Goal: Information Seeking & Learning: Learn about a topic

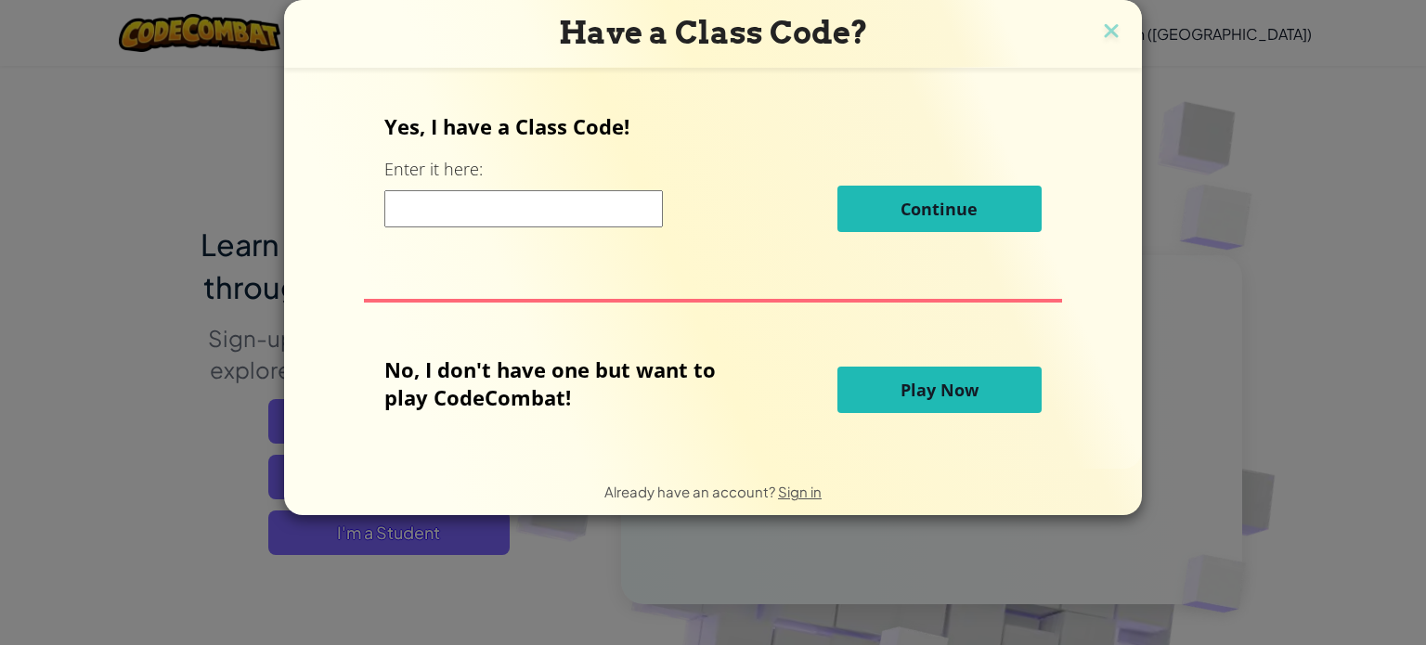
click at [973, 379] on span "Play Now" at bounding box center [940, 390] width 78 height 22
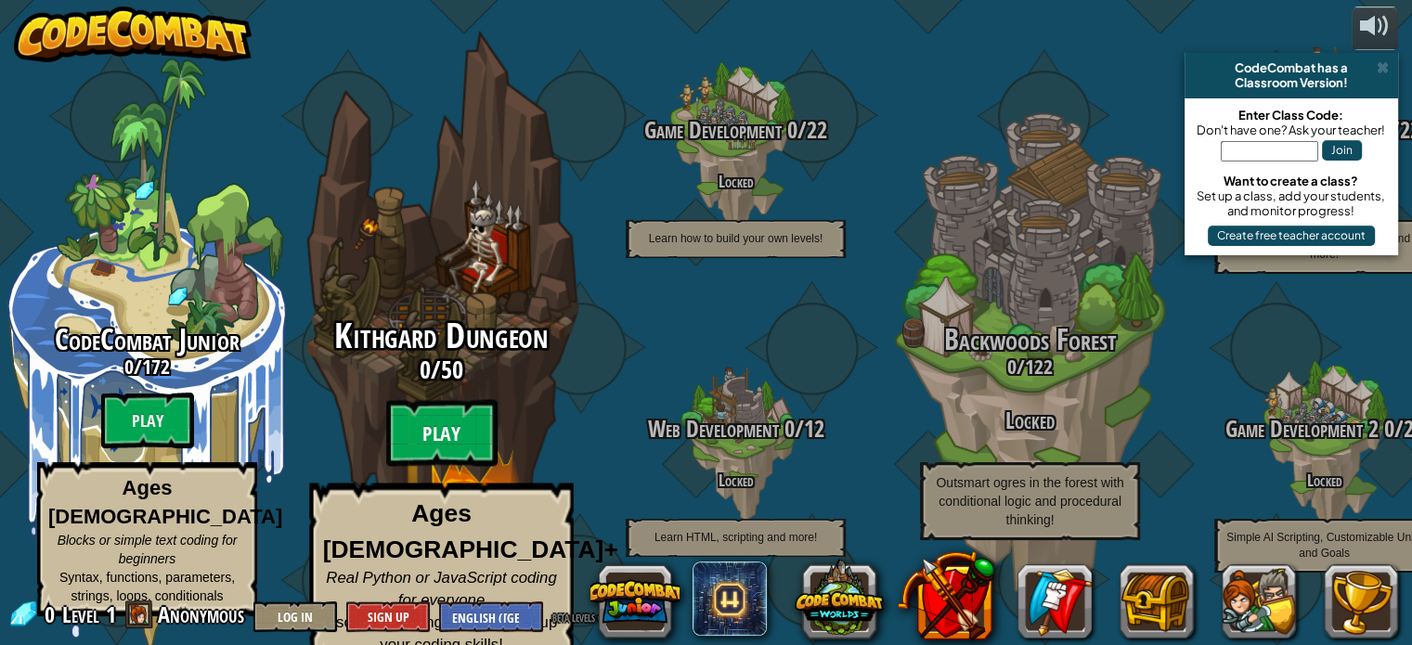
click at [426, 434] on btn "Play" at bounding box center [441, 433] width 111 height 67
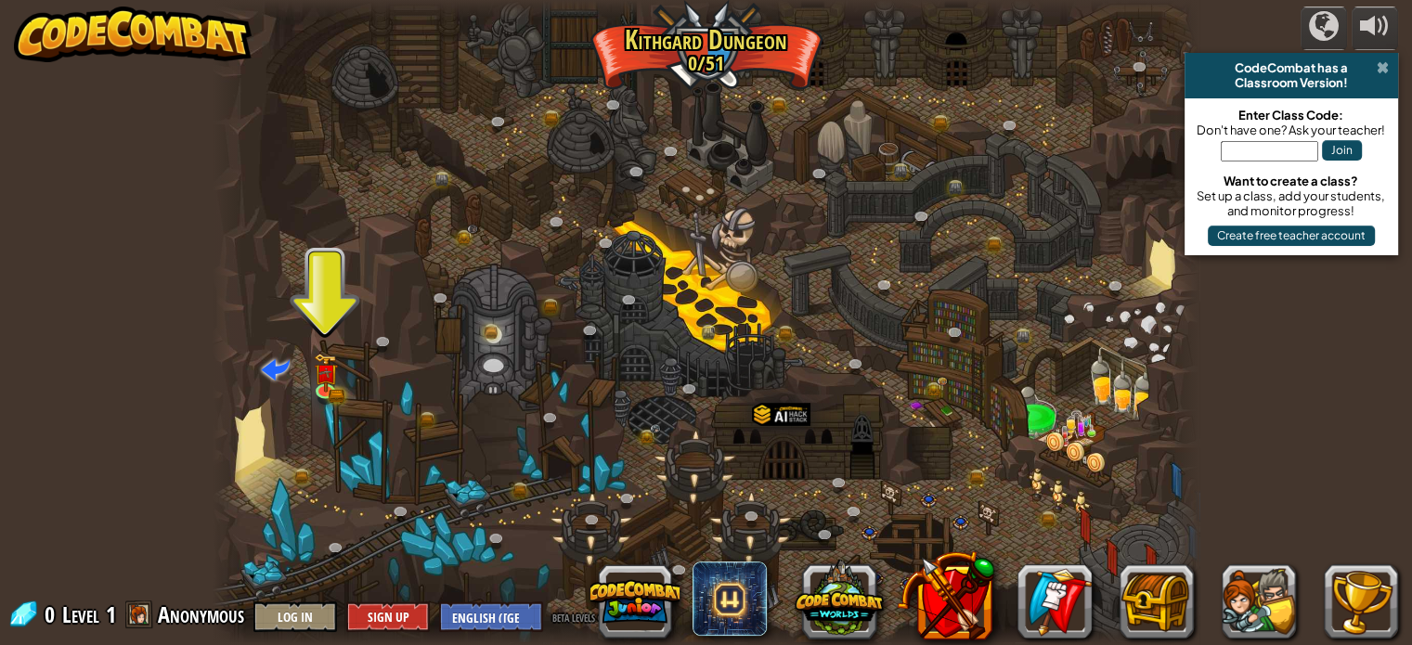
click at [1387, 64] on span at bounding box center [1383, 67] width 12 height 15
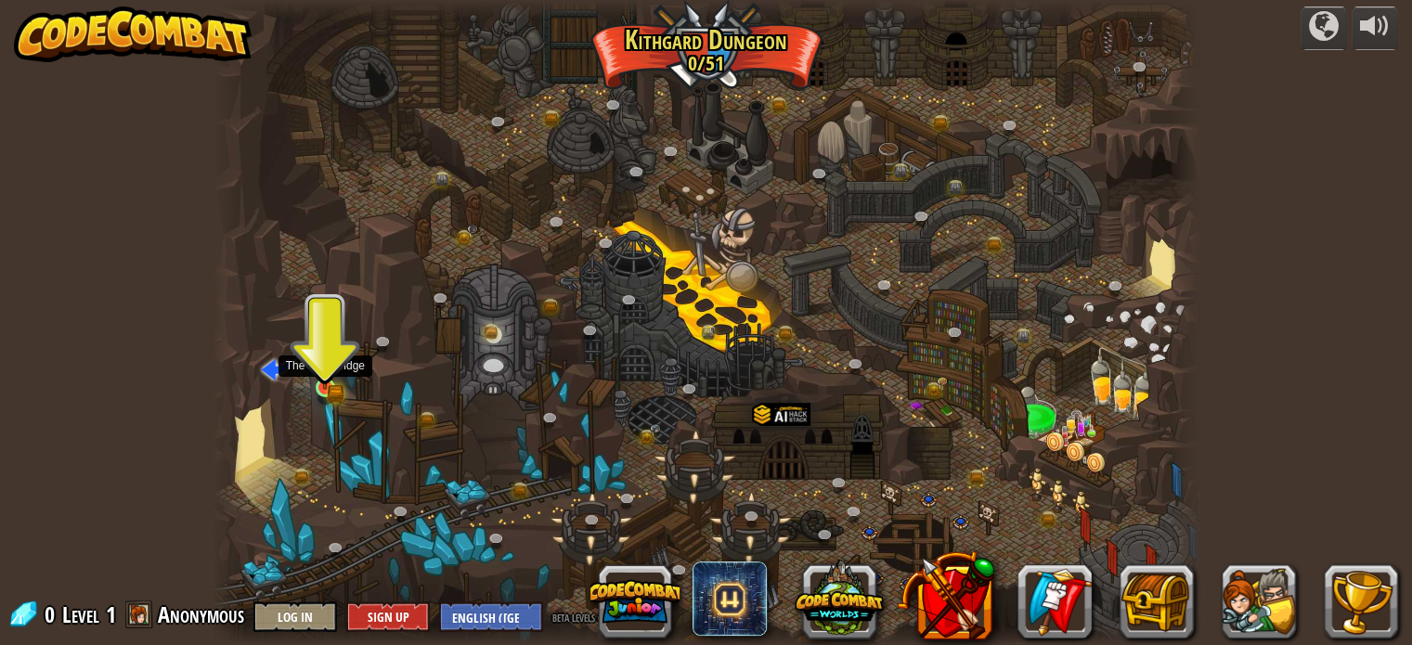
click at [314, 389] on img at bounding box center [325, 363] width 24 height 53
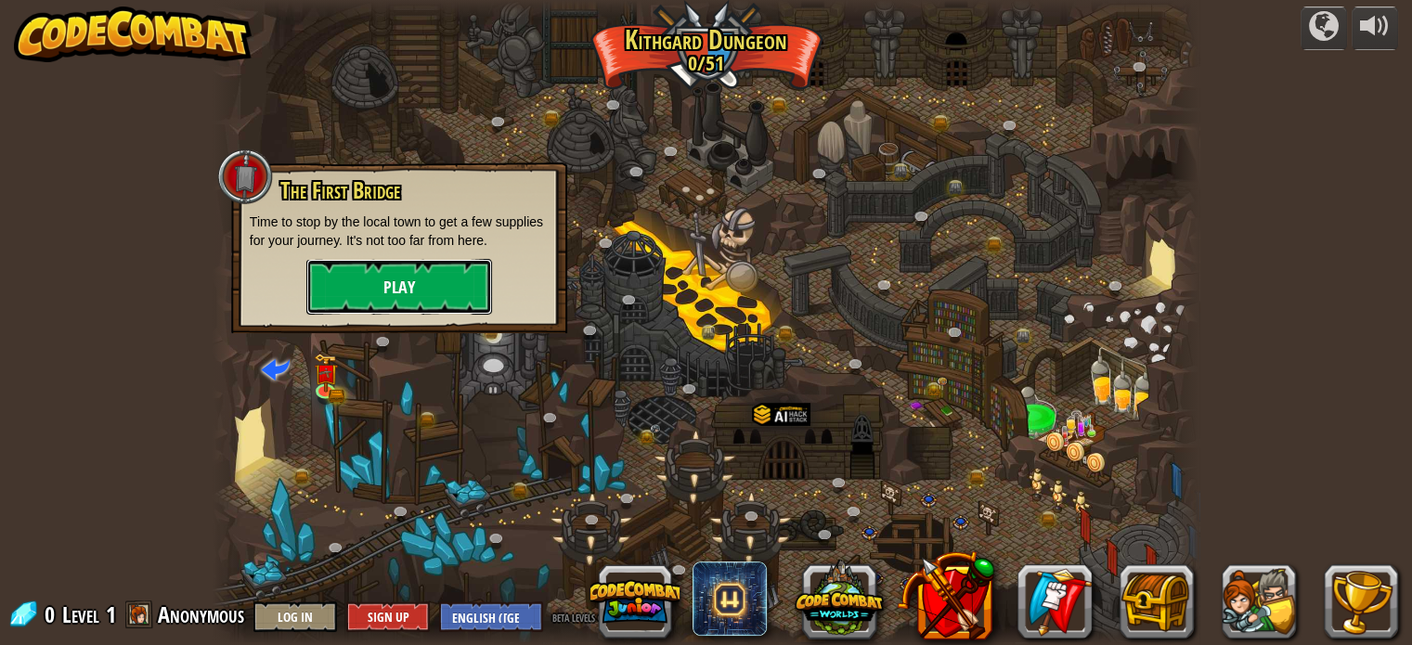
click at [404, 298] on button "Play" at bounding box center [399, 287] width 186 height 56
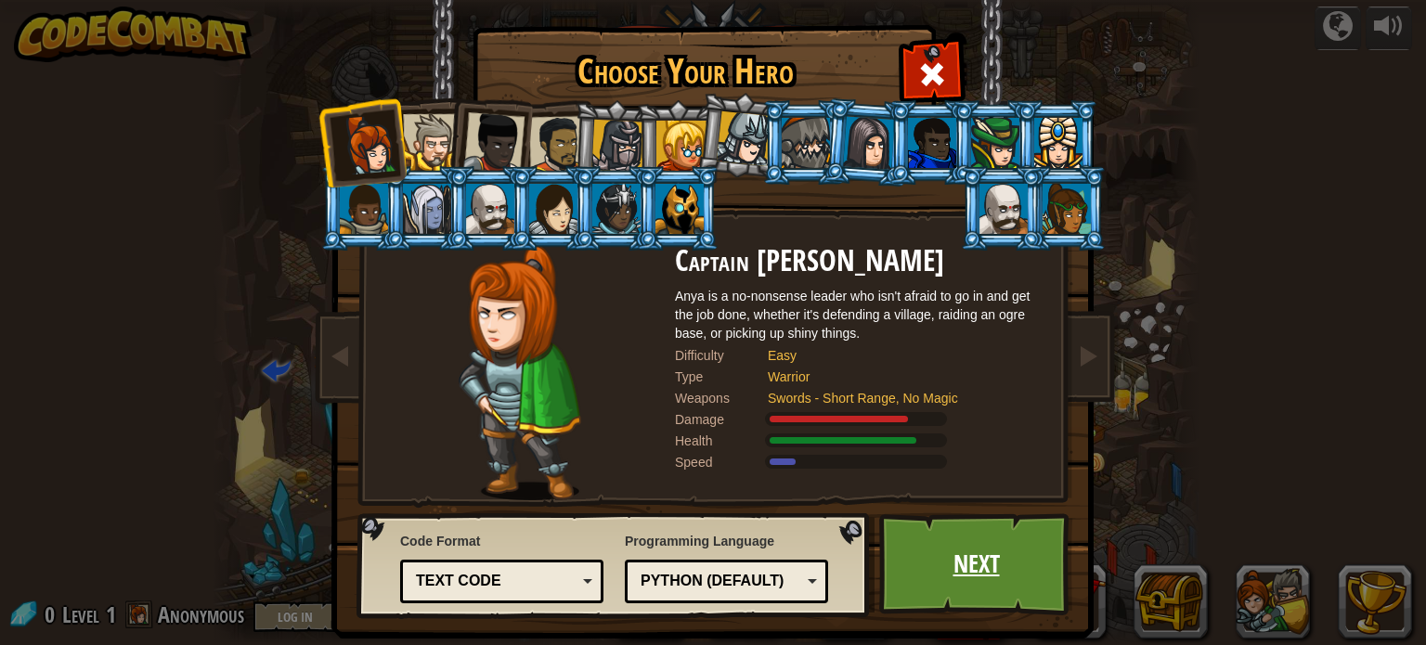
click at [965, 581] on link "Next" at bounding box center [976, 564] width 194 height 102
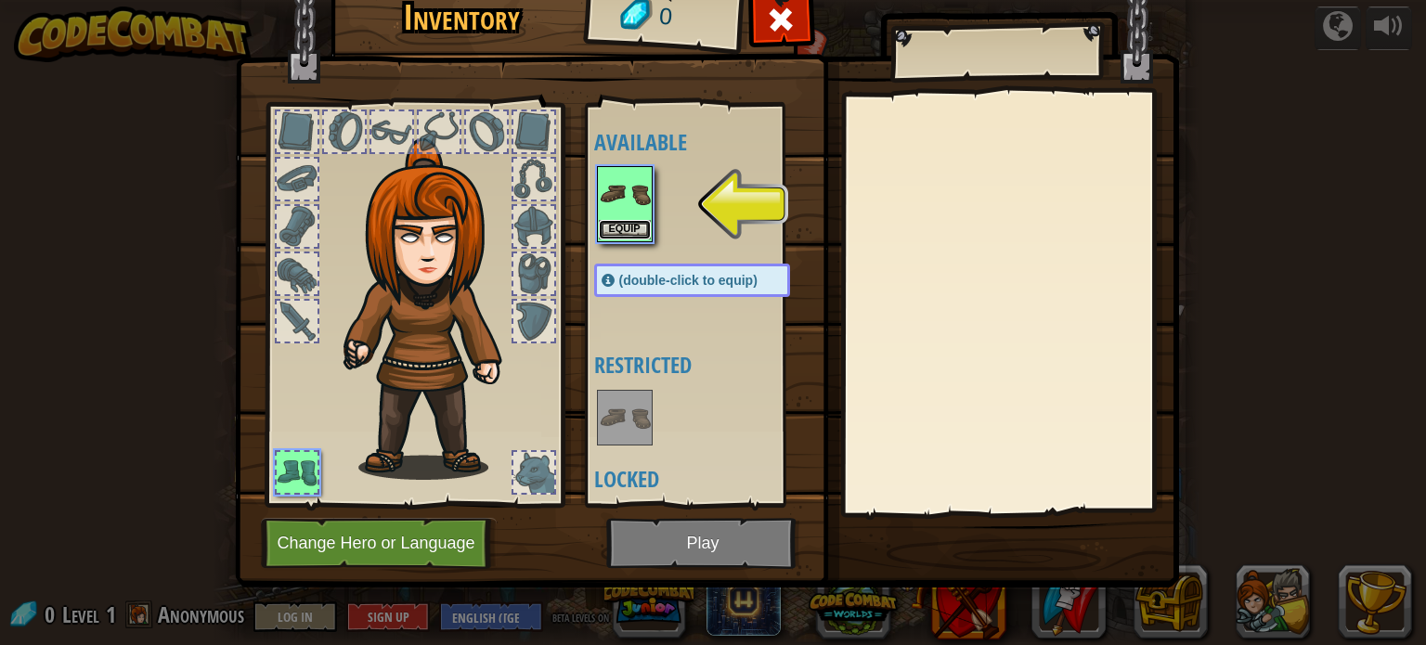
click at [632, 228] on button "Equip" at bounding box center [625, 229] width 52 height 19
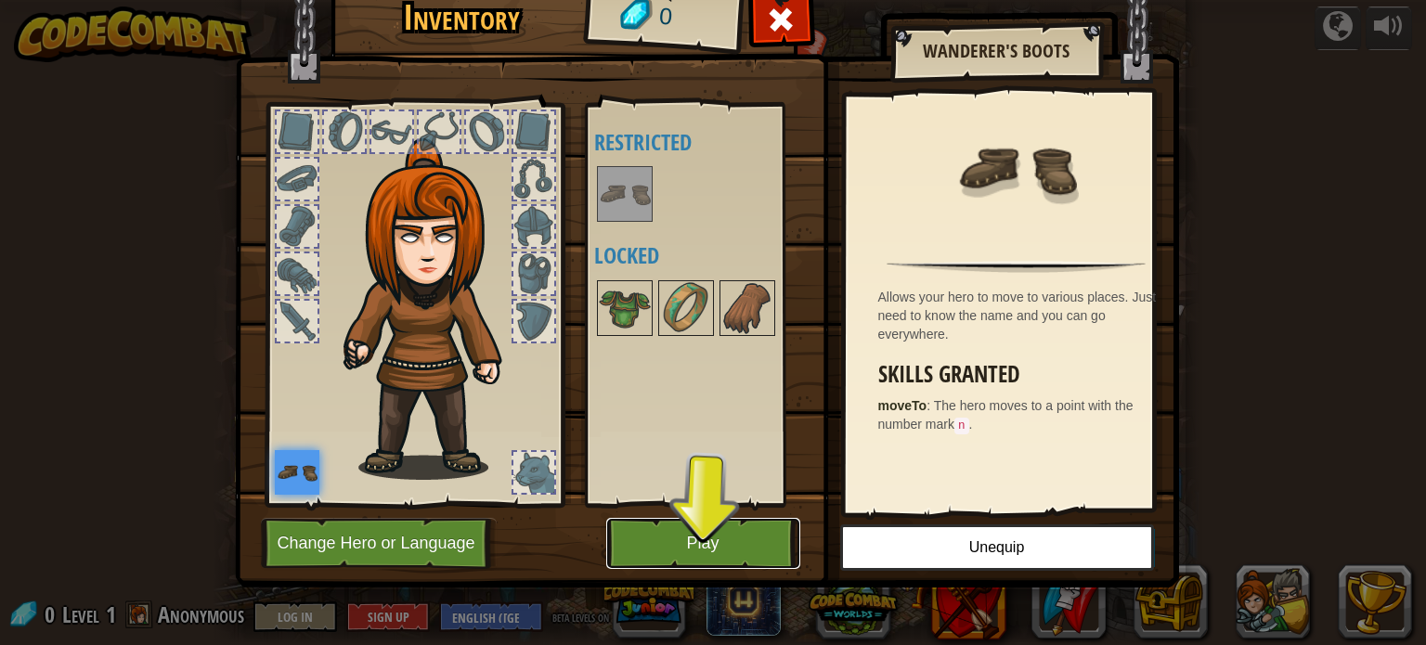
click at [659, 560] on button "Play" at bounding box center [703, 543] width 194 height 51
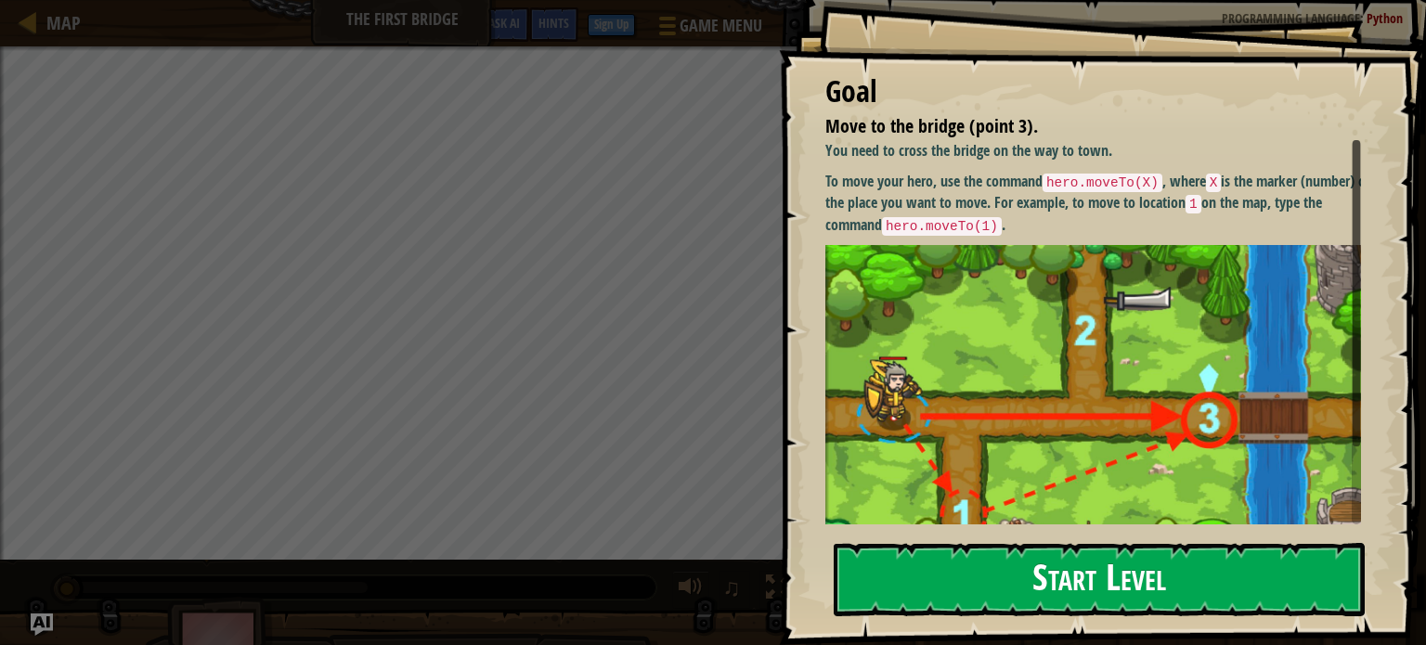
click at [899, 563] on button "Start Level" at bounding box center [1099, 579] width 531 height 73
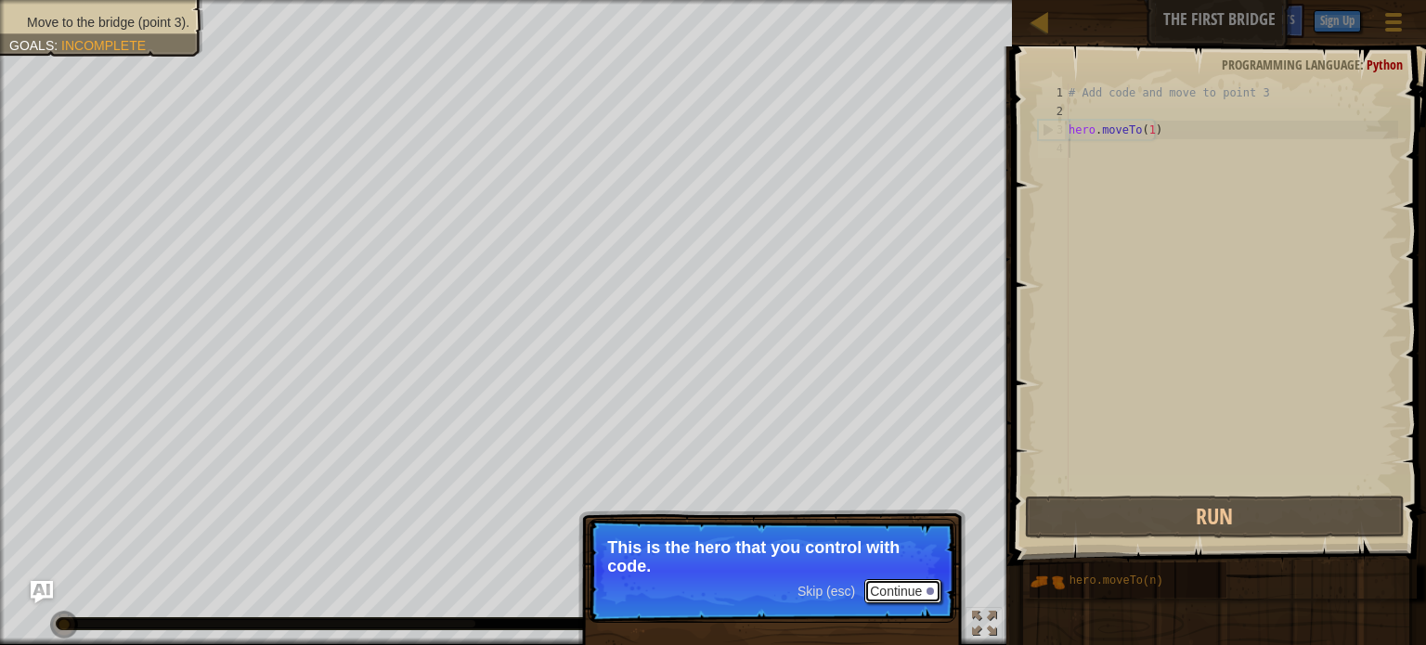
click at [911, 593] on button "Continue" at bounding box center [902, 591] width 77 height 24
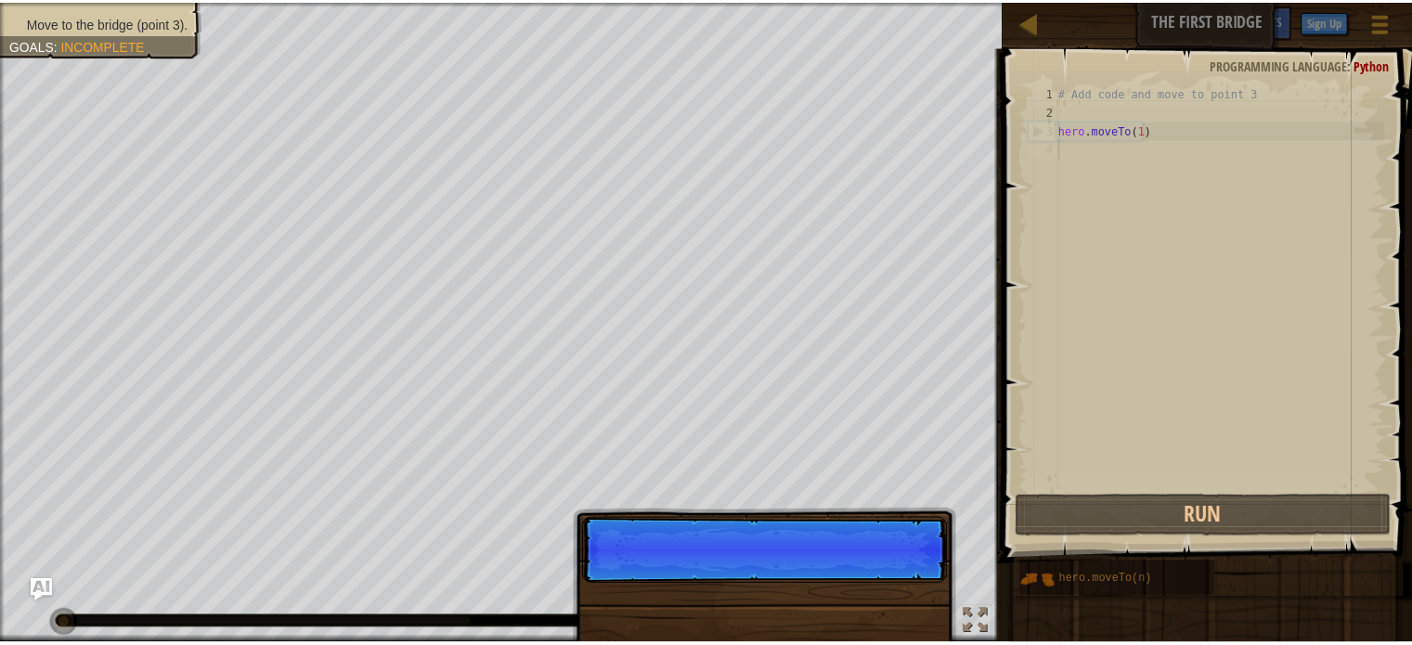
scroll to position [8, 0]
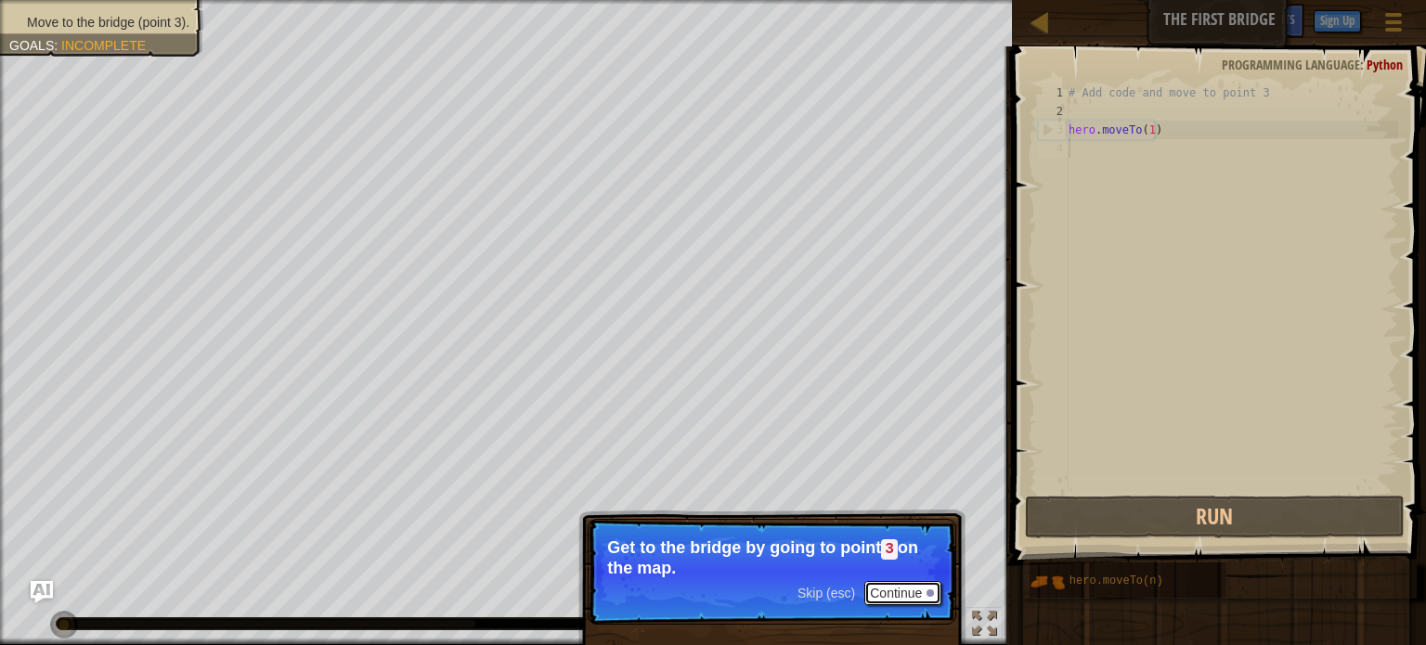
click at [906, 590] on button "Continue" at bounding box center [902, 593] width 77 height 24
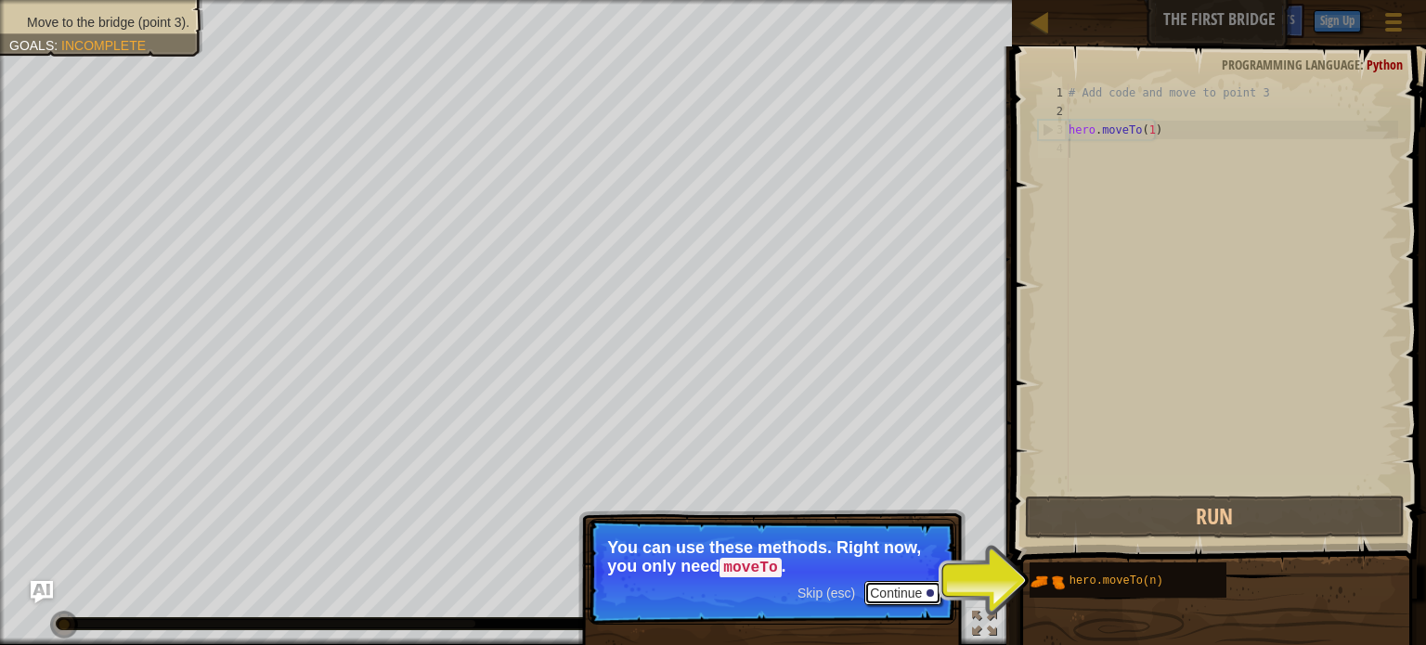
click at [889, 590] on button "Continue" at bounding box center [902, 593] width 77 height 24
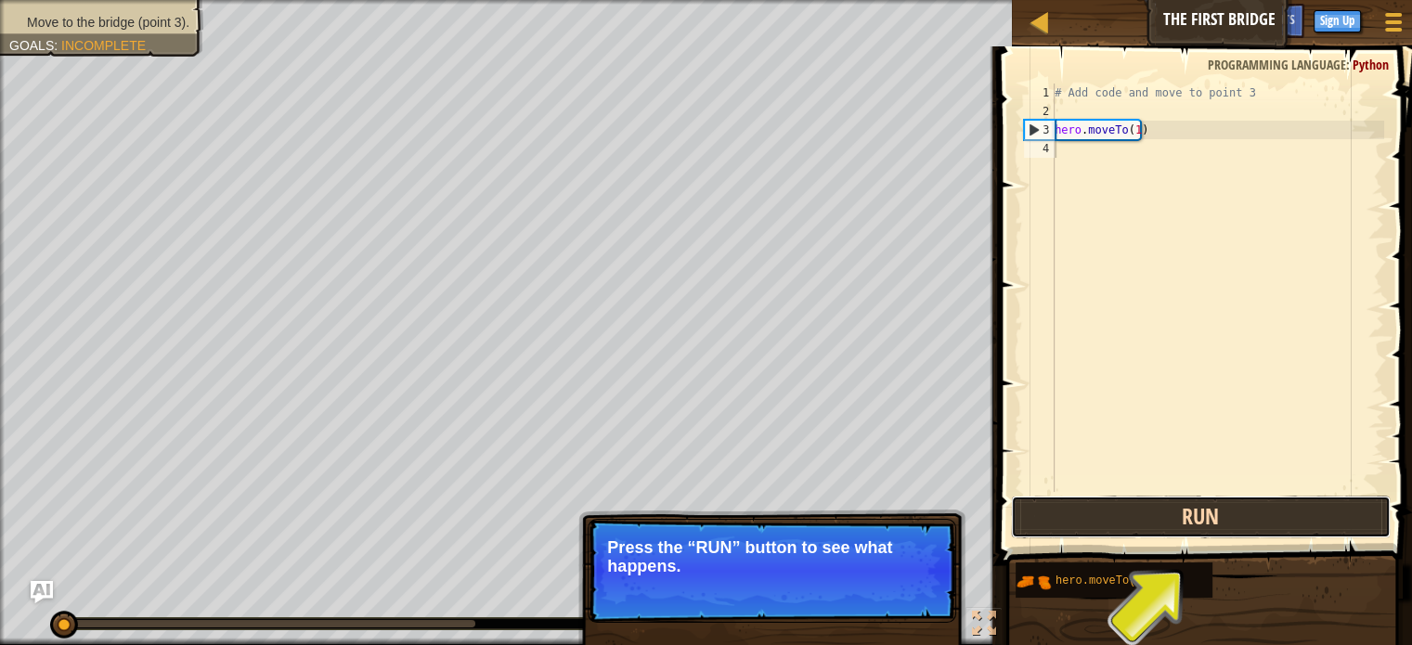
click at [1252, 508] on button "Run" at bounding box center [1201, 517] width 380 height 43
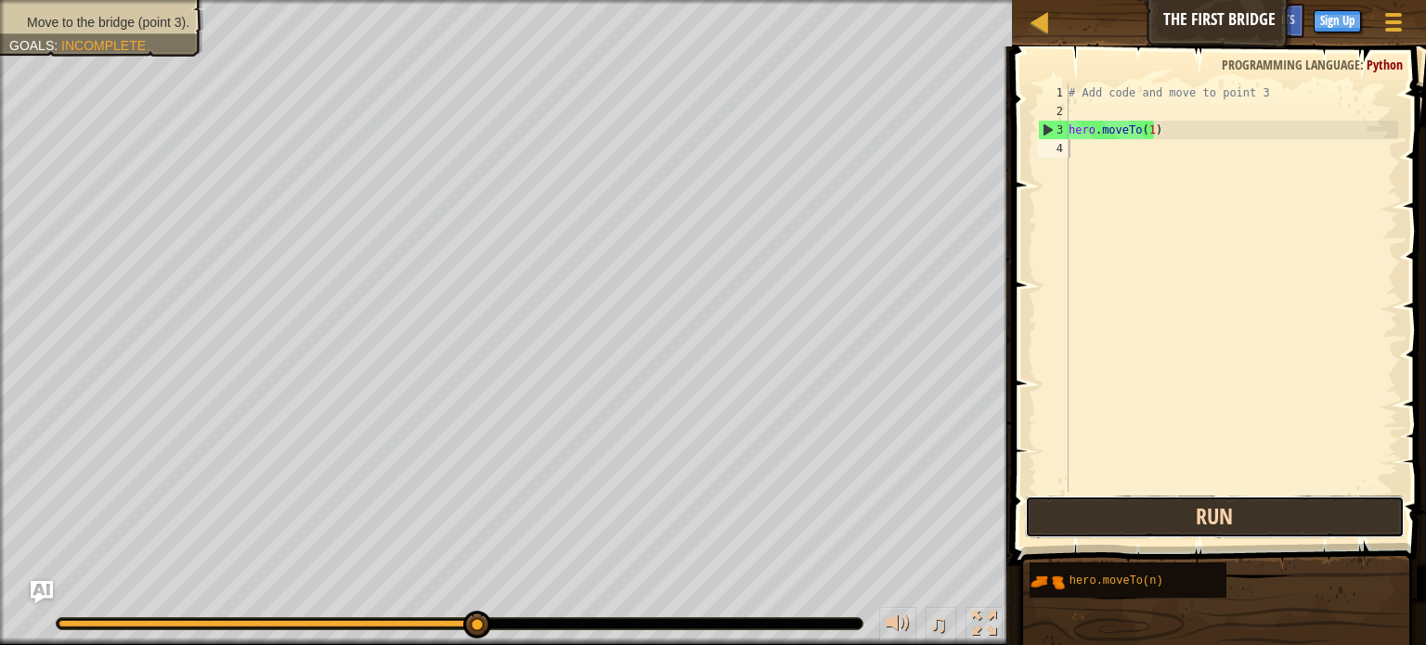
click at [1196, 516] on button "Run" at bounding box center [1215, 517] width 380 height 43
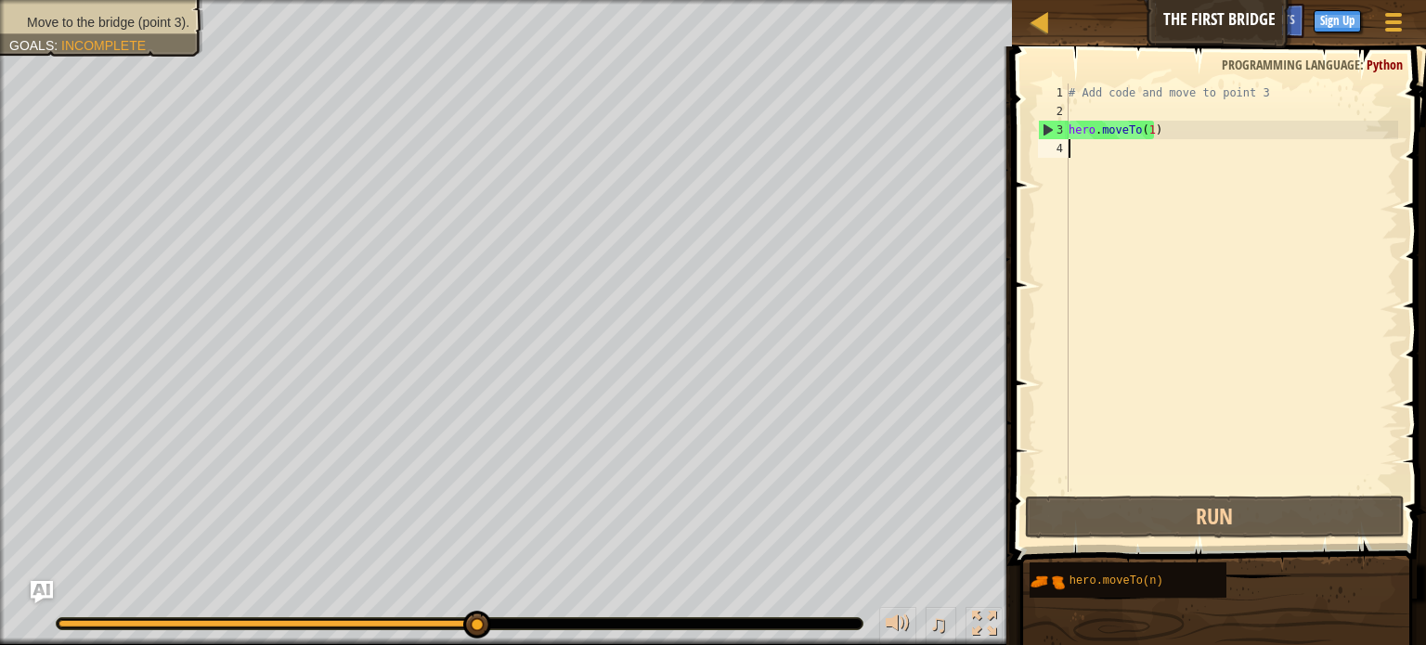
click at [1097, 155] on div "# Add code and move to point 3 hero . moveTo ( 1 )" at bounding box center [1231, 307] width 333 height 446
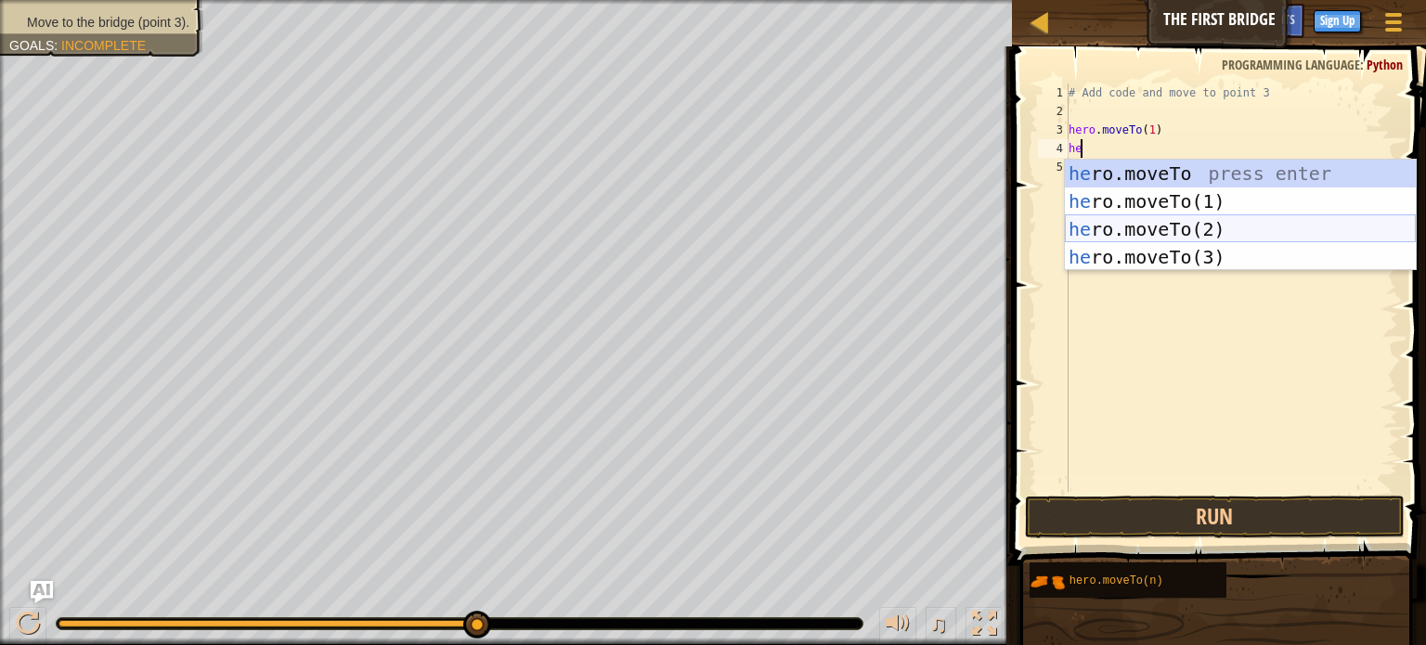
click at [1170, 226] on div "he ro.moveTo press enter he ro.moveTo(1) press enter he ro.moveTo(2) press ente…" at bounding box center [1240, 243] width 351 height 167
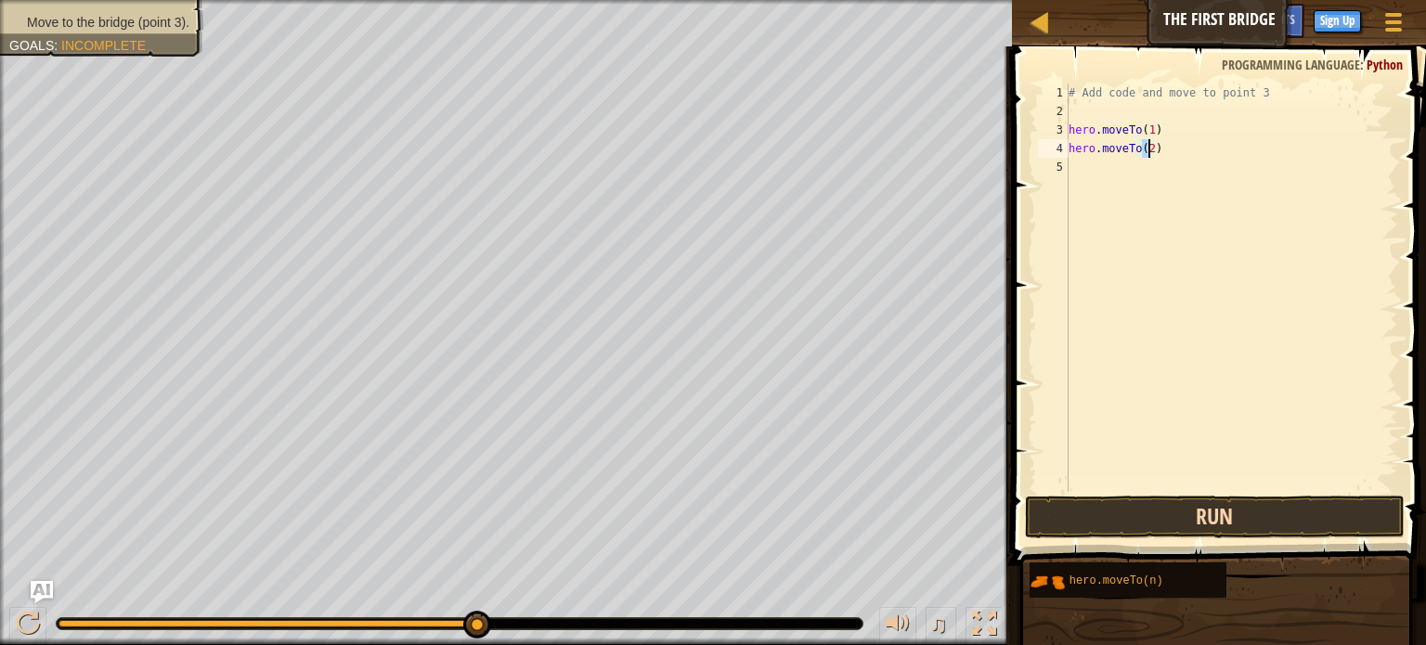
type textarea "hero.moveTo(2)"
click at [1218, 518] on button "Run" at bounding box center [1215, 517] width 380 height 43
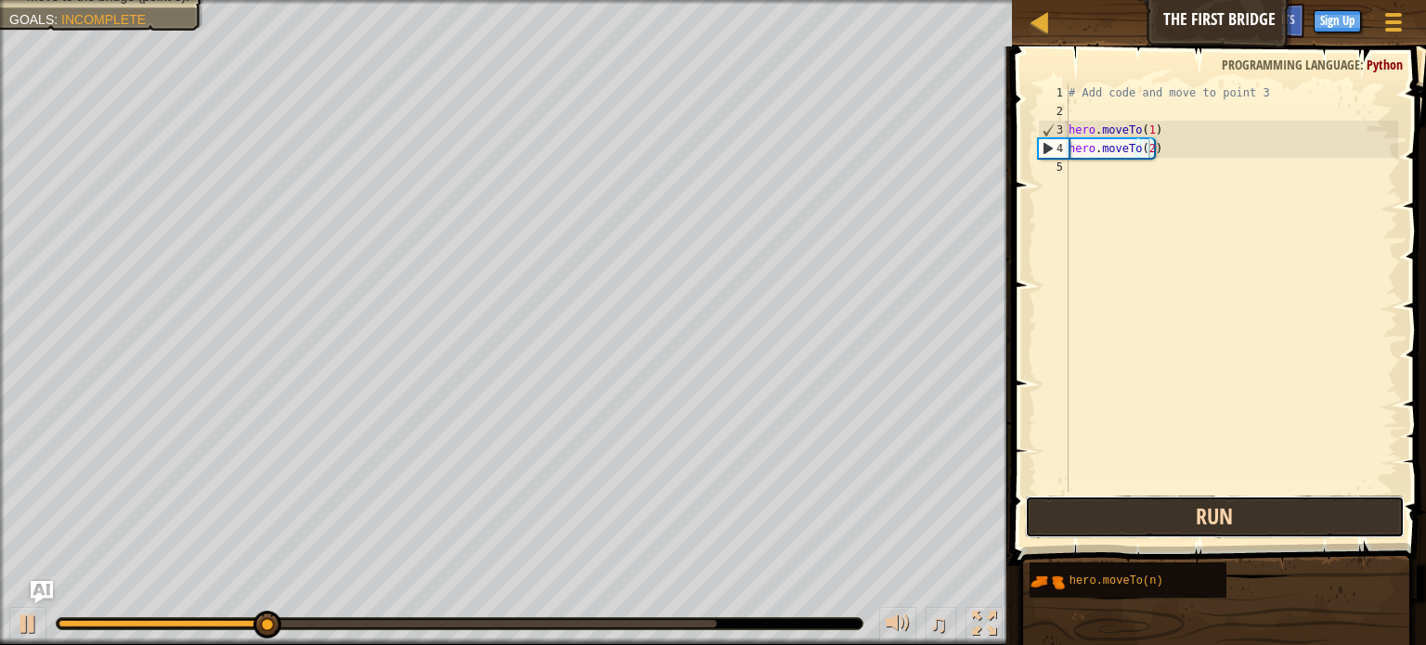
click at [1218, 518] on button "Run" at bounding box center [1215, 517] width 380 height 43
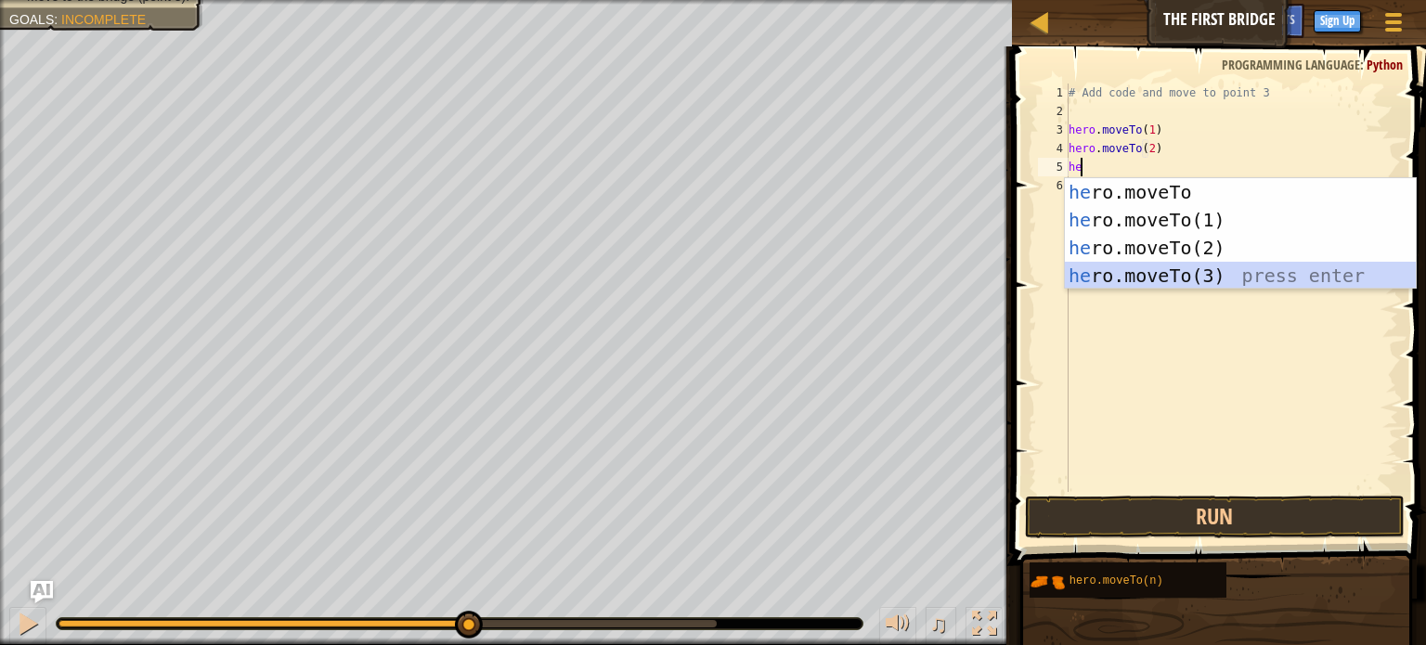
click at [1222, 266] on div "he ro.moveTo press enter he ro.moveTo(1) press enter he ro.moveTo(2) press ente…" at bounding box center [1240, 261] width 351 height 167
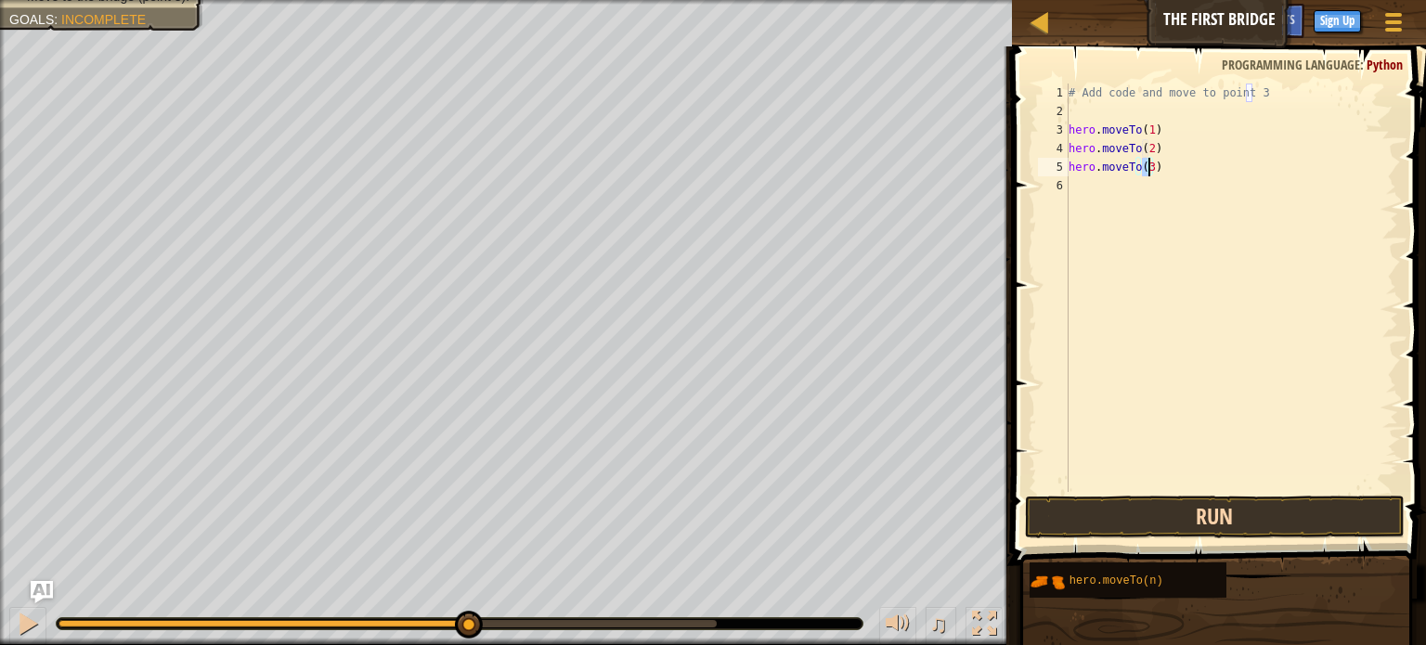
type textarea "hero.moveTo(3)"
click at [1220, 512] on button "Run" at bounding box center [1215, 517] width 380 height 43
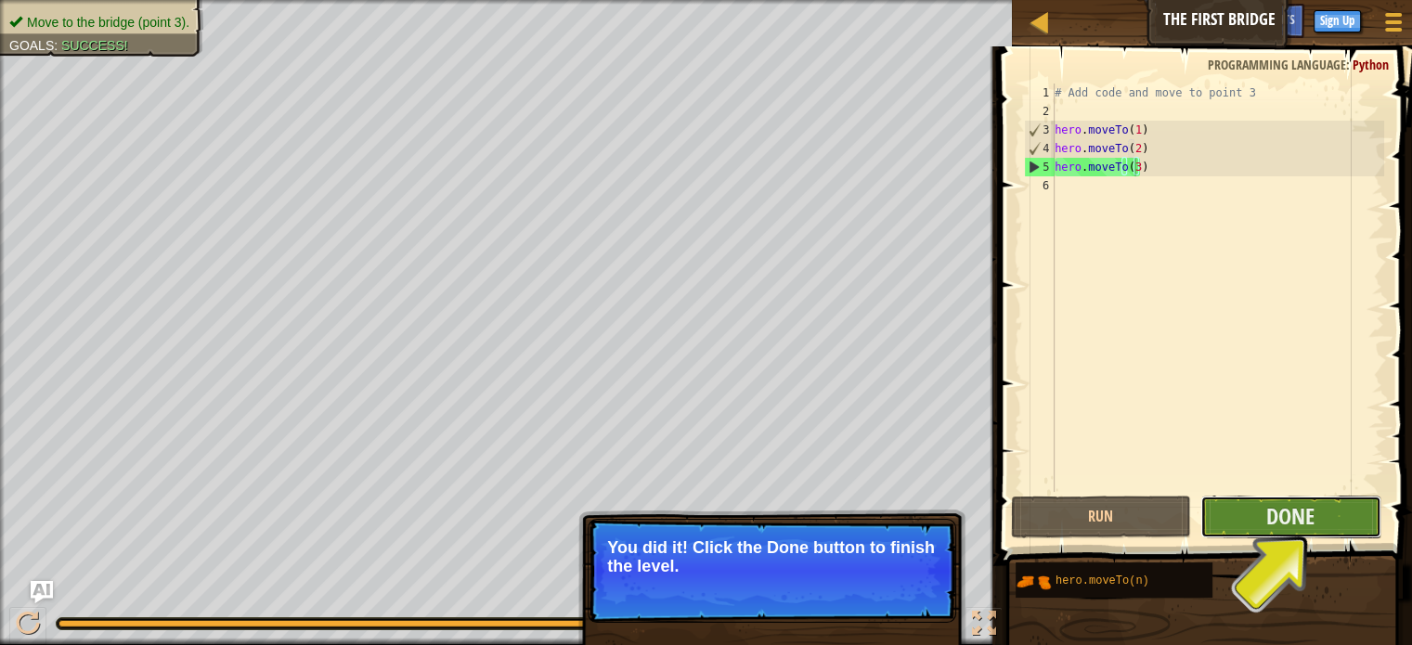
click at [1358, 528] on button "Done" at bounding box center [1290, 517] width 181 height 43
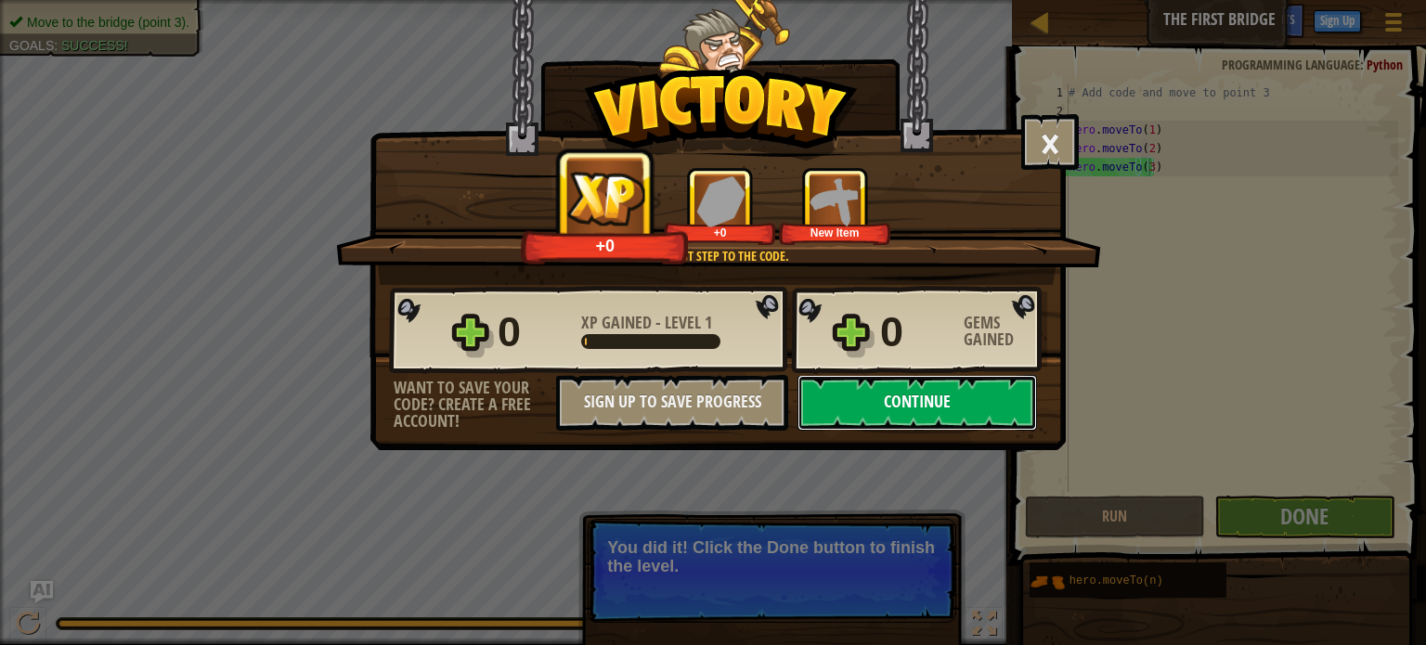
click at [944, 400] on button "Continue" at bounding box center [917, 403] width 240 height 56
